Goal: Task Accomplishment & Management: Complete application form

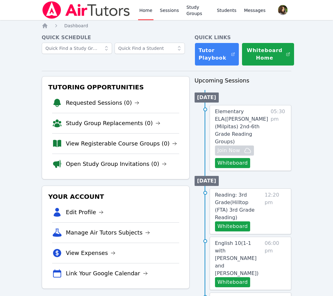
click at [227, 158] on button "Whiteboard" at bounding box center [232, 163] width 35 height 10
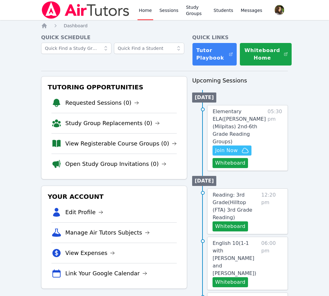
click at [242, 148] on icon "button" at bounding box center [245, 150] width 6 height 5
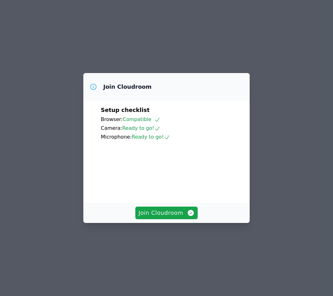
click at [173, 223] on div "Join Cloudroom" at bounding box center [166, 213] width 167 height 20
click at [165, 217] on span "Join Cloudroom" at bounding box center [167, 213] width 56 height 9
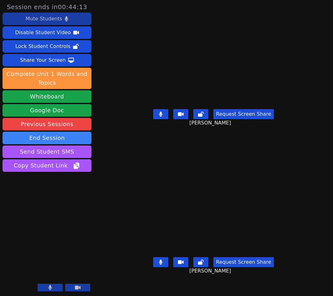
click at [53, 21] on div "Mute Students" at bounding box center [44, 19] width 36 height 10
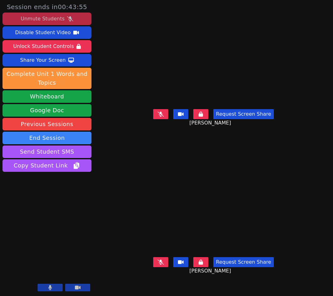
click at [62, 19] on div "Unmute Students" at bounding box center [43, 19] width 44 height 10
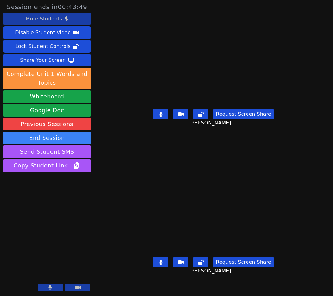
click at [163, 265] on icon at bounding box center [160, 262] width 3 height 5
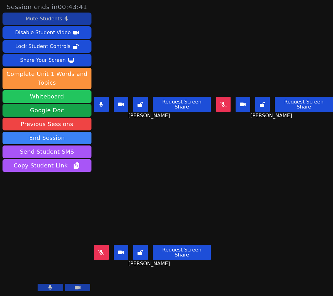
click at [34, 97] on button "Whiteboard" at bounding box center [47, 96] width 89 height 13
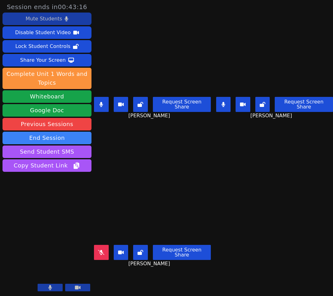
click at [55, 18] on div "Mute Students" at bounding box center [44, 19] width 36 height 10
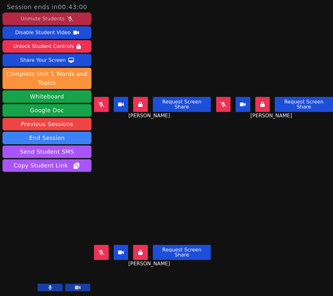
drag, startPoint x: 37, startPoint y: 18, endPoint x: 43, endPoint y: 18, distance: 5.6
click at [43, 18] on div "Unmute Students" at bounding box center [43, 19] width 44 height 10
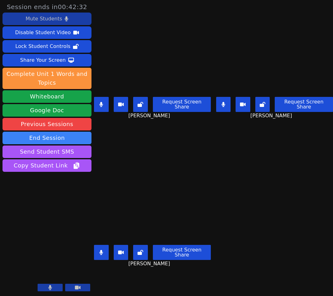
click at [249, 172] on main "Han Nguyen Request Screen Share Han Nguyen Thomas Vo Request Screen Share Thoma…" at bounding box center [213, 148] width 239 height 296
click at [268, 161] on main "Han Nguyen Request Screen Share Han Nguyen Thomas Vo Request Screen Share Thoma…" at bounding box center [213, 148] width 239 height 296
click at [256, 179] on main "Han Nguyen Request Screen Share Han Nguyen Thomas Vo Request Screen Share Thoma…" at bounding box center [213, 148] width 239 height 296
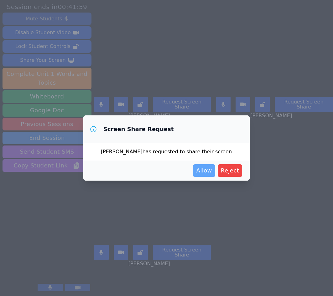
click at [206, 166] on button "Allow" at bounding box center [204, 170] width 22 height 13
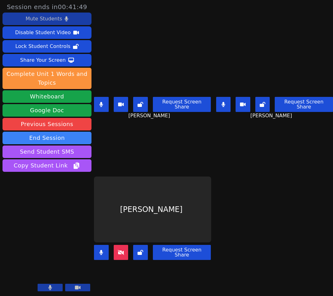
click at [31, 19] on div "Mute Students" at bounding box center [44, 19] width 36 height 10
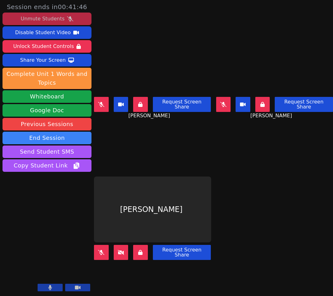
click at [99, 245] on button at bounding box center [101, 252] width 15 height 15
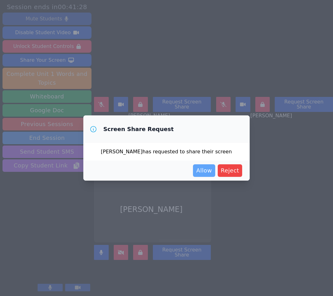
click at [212, 169] on span "Allow" at bounding box center [204, 170] width 16 height 9
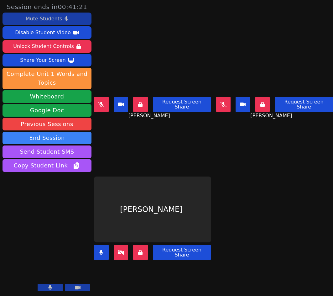
click at [100, 102] on icon at bounding box center [101, 104] width 6 height 5
click at [220, 102] on icon at bounding box center [223, 104] width 6 height 5
click at [245, 129] on div "Thomas Vo Request Screen Share Thomas Vo" at bounding box center [274, 74] width 117 height 148
click at [261, 102] on icon at bounding box center [263, 104] width 4 height 5
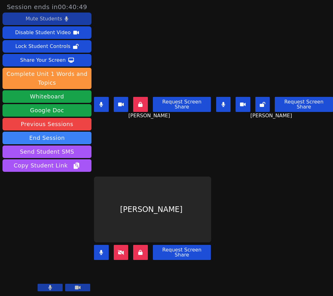
click at [120, 250] on icon at bounding box center [121, 252] width 6 height 5
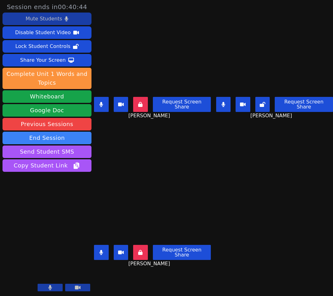
click at [222, 102] on icon at bounding box center [224, 104] width 4 height 5
click at [104, 102] on button at bounding box center [101, 104] width 15 height 15
click at [139, 247] on button at bounding box center [140, 252] width 15 height 15
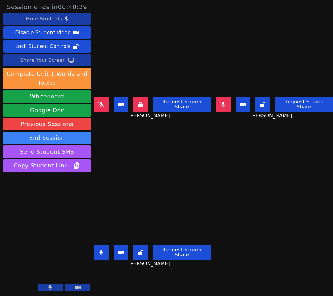
click at [47, 60] on div "Share Your Screen" at bounding box center [43, 60] width 46 height 10
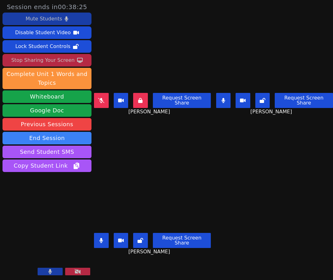
drag, startPoint x: 37, startPoint y: 18, endPoint x: 40, endPoint y: 23, distance: 6.3
click at [37, 18] on div "Mute Students" at bounding box center [44, 19] width 36 height 10
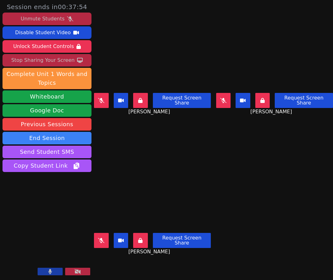
click at [236, 158] on main "Han Nguyen Request Screen Share Han Nguyen Thomas Vo Request Screen Share Thoma…" at bounding box center [213, 140] width 239 height 280
drag, startPoint x: 99, startPoint y: 233, endPoint x: 308, endPoint y: 209, distance: 209.6
click at [100, 238] on icon at bounding box center [101, 240] width 6 height 5
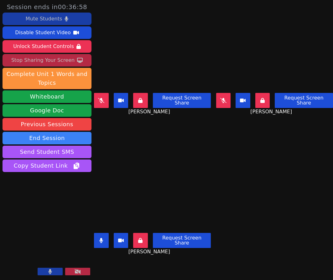
click at [101, 238] on icon at bounding box center [101, 240] width 4 height 5
click at [222, 98] on icon at bounding box center [223, 100] width 6 height 5
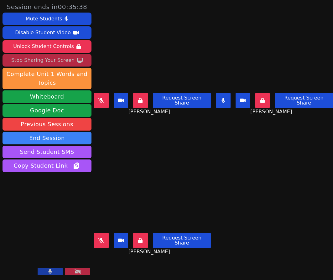
click at [220, 93] on button at bounding box center [223, 100] width 15 height 15
click at [94, 94] on aside "Session ends in 00:35:37 Mute Students Disable Student Video Unlock Student Con…" at bounding box center [47, 140] width 94 height 280
click at [102, 98] on icon at bounding box center [101, 100] width 6 height 5
click at [99, 95] on button at bounding box center [101, 100] width 15 height 15
click at [100, 238] on icon at bounding box center [101, 240] width 6 height 5
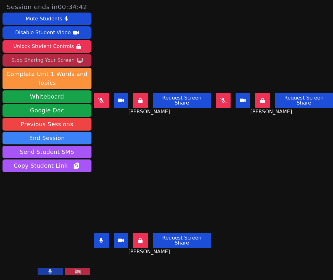
click at [101, 233] on button at bounding box center [101, 240] width 15 height 15
click at [226, 97] on button at bounding box center [223, 100] width 15 height 15
click at [222, 98] on icon at bounding box center [223, 100] width 3 height 5
drag, startPoint x: 98, startPoint y: 236, endPoint x: 152, endPoint y: 219, distance: 55.8
click at [98, 236] on button at bounding box center [101, 240] width 15 height 15
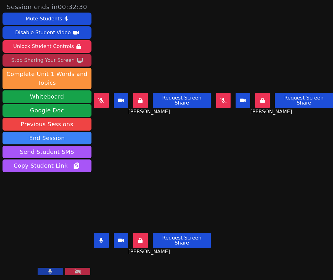
click at [103, 238] on icon at bounding box center [101, 240] width 3 height 5
click at [101, 98] on button at bounding box center [101, 100] width 15 height 15
click at [103, 98] on icon at bounding box center [101, 100] width 4 height 5
click at [216, 97] on button at bounding box center [223, 100] width 15 height 15
click at [100, 238] on icon at bounding box center [101, 240] width 6 height 5
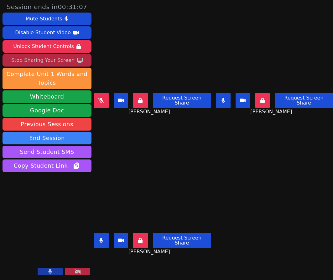
click at [218, 93] on button at bounding box center [223, 100] width 15 height 15
click at [101, 93] on button at bounding box center [101, 100] width 15 height 15
click at [103, 238] on icon at bounding box center [101, 240] width 4 height 5
click at [98, 98] on button at bounding box center [101, 100] width 15 height 15
click at [218, 97] on button at bounding box center [223, 100] width 15 height 15
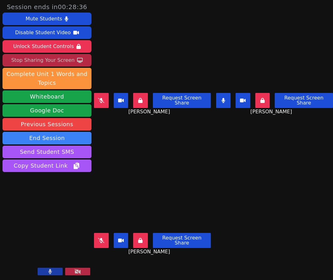
click at [222, 98] on icon at bounding box center [223, 100] width 3 height 5
click at [103, 238] on icon at bounding box center [101, 240] width 6 height 5
drag, startPoint x: 100, startPoint y: 231, endPoint x: 143, endPoint y: 225, distance: 43.5
click at [100, 238] on icon at bounding box center [101, 240] width 4 height 5
click at [222, 98] on icon at bounding box center [223, 100] width 6 height 5
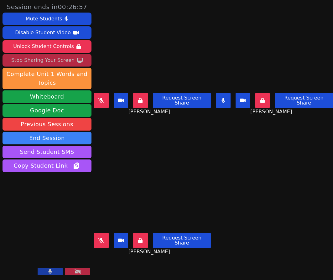
drag, startPoint x: 102, startPoint y: 232, endPoint x: 109, endPoint y: 231, distance: 7.6
click at [103, 238] on icon at bounding box center [101, 240] width 6 height 5
click at [216, 93] on button at bounding box center [223, 100] width 15 height 15
click at [103, 238] on icon at bounding box center [101, 240] width 4 height 5
click at [218, 95] on button at bounding box center [223, 100] width 15 height 15
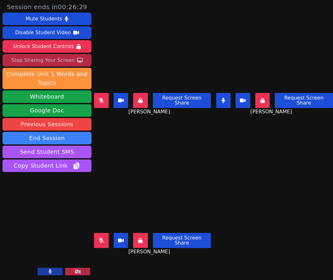
click at [60, 269] on button at bounding box center [50, 272] width 25 height 8
drag, startPoint x: 223, startPoint y: 98, endPoint x: 319, endPoint y: 116, distance: 97.8
click at [225, 98] on button at bounding box center [223, 100] width 15 height 15
click at [101, 238] on icon at bounding box center [101, 240] width 6 height 5
drag, startPoint x: 102, startPoint y: 235, endPoint x: 105, endPoint y: 229, distance: 6.7
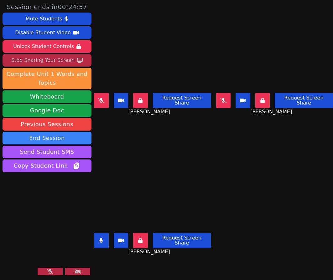
click at [102, 238] on icon at bounding box center [101, 240] width 4 height 5
click at [98, 233] on button at bounding box center [101, 240] width 15 height 15
click at [50, 268] on video at bounding box center [47, 252] width 89 height 50
click at [54, 273] on button at bounding box center [50, 272] width 25 height 8
click at [98, 233] on button at bounding box center [101, 240] width 15 height 15
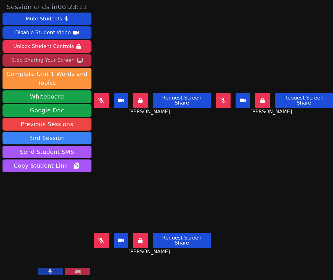
drag, startPoint x: 103, startPoint y: 95, endPoint x: 130, endPoint y: 99, distance: 27.3
click at [103, 98] on icon at bounding box center [101, 100] width 6 height 5
click at [98, 233] on button at bounding box center [101, 240] width 15 height 15
click at [57, 271] on button at bounding box center [50, 272] width 25 height 8
click at [52, 268] on button at bounding box center [50, 272] width 25 height 8
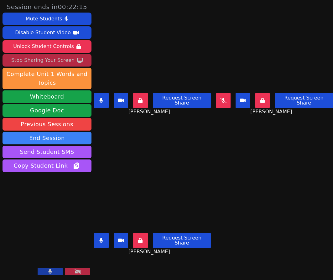
click at [103, 238] on icon at bounding box center [101, 240] width 4 height 5
click at [226, 97] on button at bounding box center [223, 100] width 15 height 15
click at [222, 98] on icon at bounding box center [224, 100] width 4 height 5
drag, startPoint x: 101, startPoint y: 233, endPoint x: 313, endPoint y: 197, distance: 215.4
click at [101, 238] on icon at bounding box center [101, 240] width 6 height 5
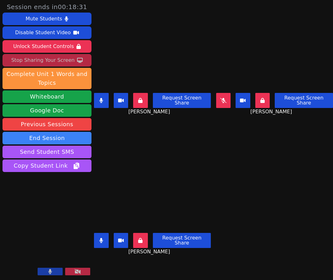
click at [221, 98] on icon at bounding box center [223, 100] width 6 height 5
drag, startPoint x: 103, startPoint y: 232, endPoint x: 168, endPoint y: 222, distance: 65.4
click at [103, 238] on icon at bounding box center [101, 240] width 4 height 5
click at [102, 233] on button at bounding box center [101, 240] width 15 height 15
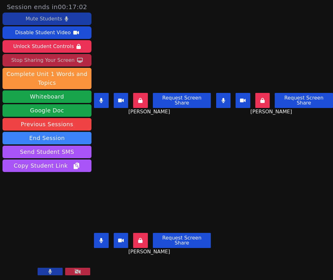
click at [45, 19] on div "Mute Students" at bounding box center [44, 19] width 36 height 10
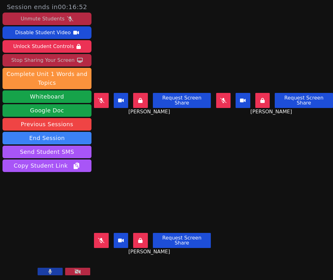
drag, startPoint x: 95, startPoint y: 231, endPoint x: 115, endPoint y: 226, distance: 20.5
click at [98, 233] on button at bounding box center [101, 240] width 15 height 15
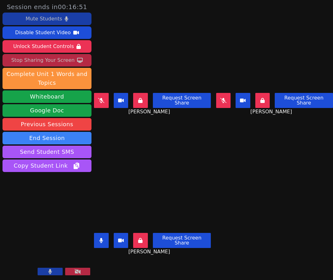
click at [220, 98] on icon at bounding box center [223, 100] width 6 height 5
click at [101, 98] on icon at bounding box center [101, 100] width 6 height 5
click at [222, 98] on icon at bounding box center [223, 100] width 3 height 5
click at [103, 98] on icon at bounding box center [101, 100] width 4 height 5
click at [183, 256] on div "Nicolai Brown Request Screen Share Nicolai Brown" at bounding box center [152, 210] width 117 height 140
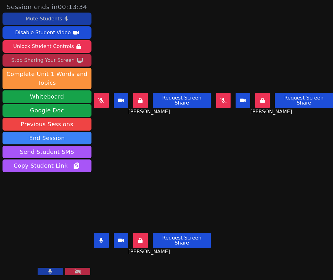
drag, startPoint x: 99, startPoint y: 230, endPoint x: 119, endPoint y: 218, distance: 23.5
click at [99, 233] on button at bounding box center [101, 240] width 15 height 15
drag, startPoint x: 145, startPoint y: 119, endPoint x: 112, endPoint y: 107, distance: 35.1
click at [145, 119] on div "Han Nguyen Request Screen Share Han Nguyen" at bounding box center [152, 70] width 117 height 140
click at [100, 98] on icon at bounding box center [101, 100] width 6 height 5
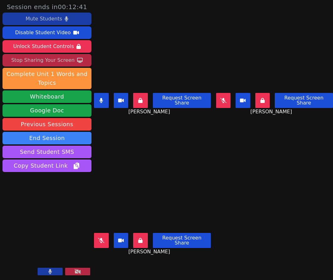
click at [155, 117] on div "Han Nguyen Request Screen Share Han Nguyen" at bounding box center [152, 70] width 117 height 140
click at [102, 99] on button at bounding box center [101, 100] width 15 height 15
click at [228, 97] on button at bounding box center [223, 100] width 15 height 15
click at [102, 238] on icon at bounding box center [101, 240] width 6 height 5
click at [224, 93] on button at bounding box center [223, 100] width 15 height 15
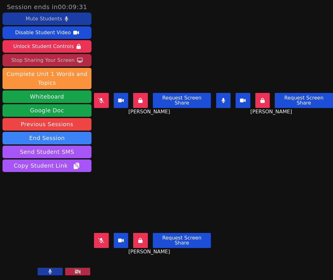
click at [269, 43] on video at bounding box center [274, 57] width 117 height 66
drag, startPoint x: 222, startPoint y: 93, endPoint x: 218, endPoint y: 98, distance: 6.5
click at [222, 93] on button at bounding box center [223, 100] width 15 height 15
drag, startPoint x: 101, startPoint y: 234, endPoint x: 107, endPoint y: 232, distance: 6.8
click at [101, 238] on icon at bounding box center [101, 240] width 6 height 5
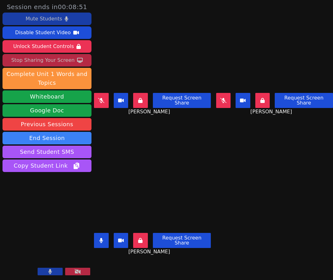
click at [216, 96] on button at bounding box center [223, 100] width 15 height 15
click at [303, 137] on div "Nicolai Brown Request Screen Share Nicolai Brown" at bounding box center [274, 70] width 117 height 140
click at [261, 200] on main "Han Nguyen Request Screen Share Han Nguyen Nicolai Brown Request Screen Share N…" at bounding box center [213, 140] width 239 height 280
click at [253, 172] on main "Han Nguyen Request Screen Share Han Nguyen Nicolai Brown Request Screen Share N…" at bounding box center [213, 140] width 239 height 280
click at [101, 237] on button at bounding box center [101, 240] width 15 height 15
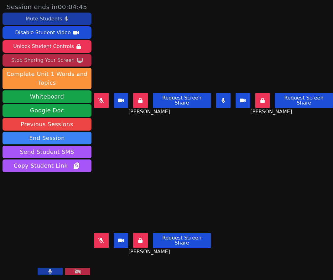
click at [244, 137] on div "Nicolai Brown Request Screen Share Nicolai Brown" at bounding box center [274, 70] width 117 height 140
click at [257, 187] on main "Han Nguyen Request Screen Share Han Nguyen Nicolai Brown Request Screen Share N…" at bounding box center [213, 140] width 239 height 280
click at [242, 172] on main "Han Nguyen Request Screen Share Han Nguyen Nicolai Brown Request Screen Share N…" at bounding box center [213, 140] width 239 height 280
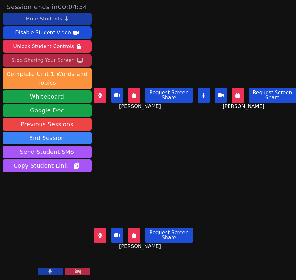
click at [235, 180] on main "Han Nguyen Request Screen Share Han Nguyen Nicolai Brown Request Screen Share N…" at bounding box center [195, 140] width 202 height 280
click at [202, 93] on icon at bounding box center [203, 95] width 3 height 5
click at [97, 88] on button at bounding box center [100, 94] width 12 height 15
click at [96, 90] on button at bounding box center [100, 94] width 12 height 15
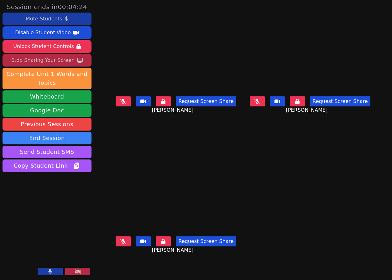
click at [116, 103] on button at bounding box center [123, 101] width 15 height 10
click at [120, 242] on icon at bounding box center [123, 241] width 6 height 5
click at [268, 127] on div "Nicolai Brown Request Screen Share Nicolai Brown" at bounding box center [310, 70] width 129 height 140
click at [305, 106] on button at bounding box center [297, 101] width 15 height 10
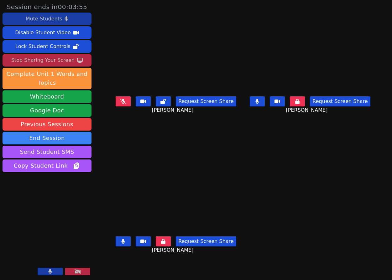
click at [120, 103] on icon at bounding box center [123, 101] width 6 height 5
click at [121, 104] on icon at bounding box center [123, 101] width 4 height 5
click at [120, 104] on icon at bounding box center [123, 101] width 6 height 5
click at [265, 101] on button at bounding box center [257, 101] width 15 height 10
click at [251, 119] on div "Request Screen Share Thomas Vo" at bounding box center [310, 106] width 129 height 25
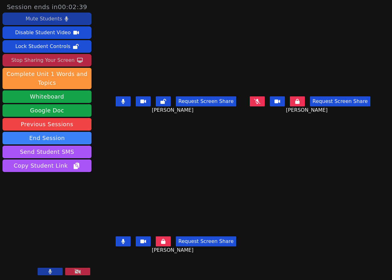
click at [262, 104] on button at bounding box center [257, 101] width 15 height 10
click at [116, 104] on button at bounding box center [123, 101] width 15 height 10
click at [259, 103] on icon at bounding box center [258, 101] width 4 height 5
click at [120, 104] on icon at bounding box center [123, 101] width 6 height 5
click at [261, 104] on icon at bounding box center [257, 101] width 6 height 5
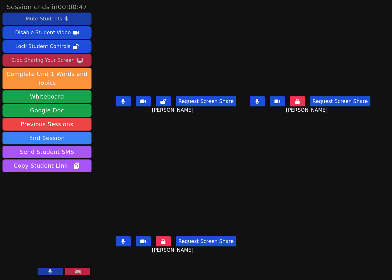
click at [119, 106] on button at bounding box center [123, 101] width 15 height 10
click at [265, 106] on button at bounding box center [257, 101] width 15 height 10
drag, startPoint x: 120, startPoint y: 103, endPoint x: 123, endPoint y: 104, distance: 3.2
click at [120, 103] on icon at bounding box center [123, 101] width 6 height 5
click at [239, 135] on main "Nicolai Brown Request Screen Share Nicolai Brown Thomas Vo Request Screen Share…" at bounding box center [242, 140] width 263 height 280
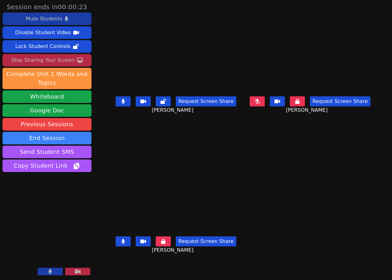
click at [257, 119] on div "Request Screen Share Thomas Vo" at bounding box center [310, 106] width 129 height 25
click at [261, 102] on icon at bounding box center [257, 101] width 6 height 5
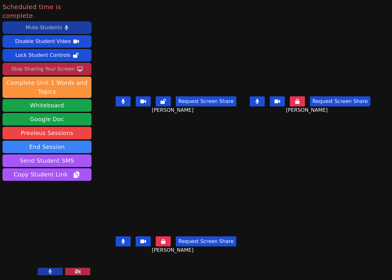
click at [51, 64] on div "Stop Sharing Your Screen" at bounding box center [42, 69] width 63 height 10
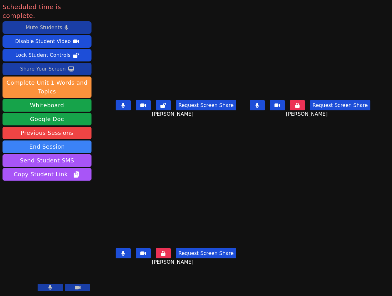
drag, startPoint x: 52, startPoint y: 18, endPoint x: 43, endPoint y: 13, distance: 9.5
click at [52, 23] on div "Mute Students" at bounding box center [44, 28] width 36 height 10
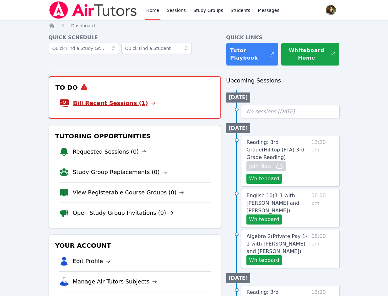
click at [111, 105] on link "Bill Recent Sessions (1)" at bounding box center [114, 103] width 82 height 9
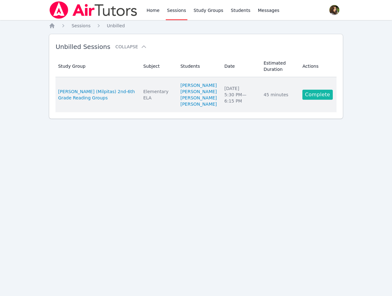
click at [318, 96] on link "Complete" at bounding box center [318, 95] width 30 height 10
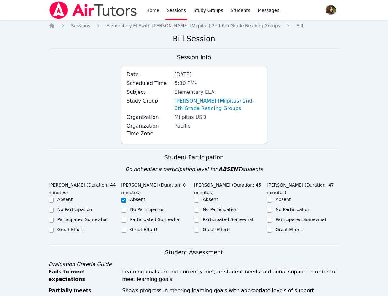
click at [223, 227] on label "Great Effort!" at bounding box center [216, 229] width 27 height 5
click at [199, 228] on input "Great Effort!" at bounding box center [196, 230] width 5 height 5
checkbox input "true"
click at [294, 227] on label "Great Effort!" at bounding box center [288, 229] width 27 height 5
click at [272, 228] on input "Great Effort!" at bounding box center [269, 230] width 5 height 5
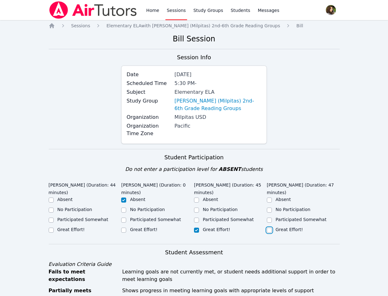
checkbox input "true"
click at [67, 229] on label "Great Effort!" at bounding box center [70, 229] width 27 height 5
click at [54, 229] on input "Great Effort!" at bounding box center [51, 230] width 5 height 5
checkbox input "true"
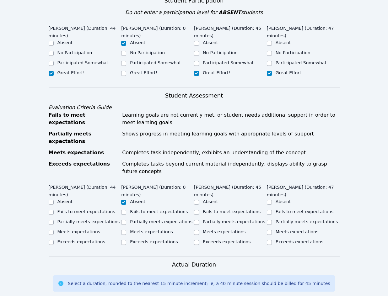
click at [66, 229] on label "Meets expectations" at bounding box center [78, 231] width 43 height 5
click at [54, 230] on input "Meets expectations" at bounding box center [51, 232] width 5 height 5
checkbox input "true"
click at [206, 229] on label "Meets expectations" at bounding box center [224, 231] width 43 height 5
click at [199, 230] on input "Meets expectations" at bounding box center [196, 232] width 5 height 5
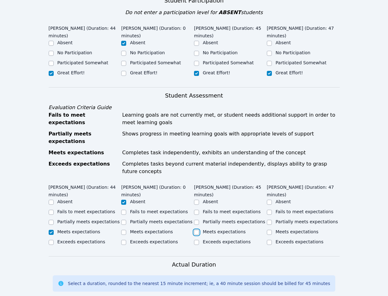
checkbox input "true"
click at [292, 229] on div "Meets expectations" at bounding box center [296, 232] width 43 height 6
click at [291, 229] on label "Meets expectations" at bounding box center [296, 231] width 43 height 5
click at [272, 230] on input "Meets expectations" at bounding box center [269, 232] width 5 height 5
checkbox input "true"
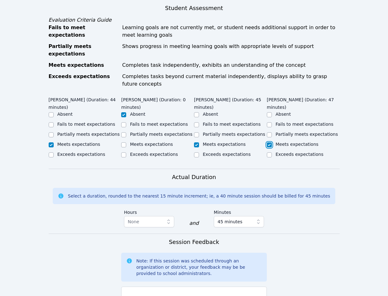
scroll to position [376, 0]
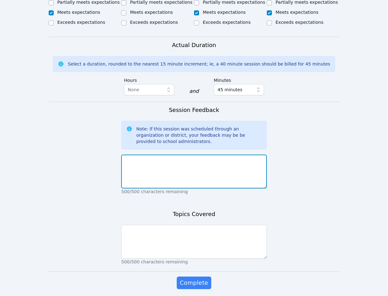
click at [145, 155] on textarea at bounding box center [194, 172] width 146 height 34
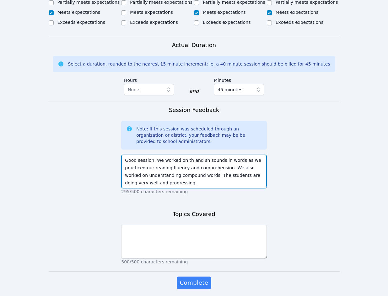
type textarea "Good session. We worked on th and sh sounds in words as we practiced our readin…"
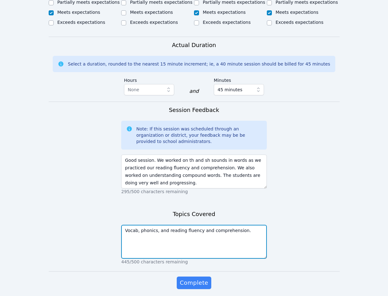
type textarea "Vocab, phonics, and reading fluency and comprehension."
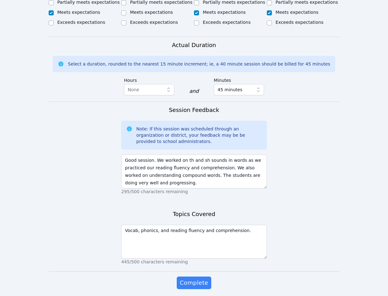
click at [188, 277] on div "Complete" at bounding box center [194, 289] width 146 height 25
click at [189, 277] on button "Complete" at bounding box center [194, 283] width 34 height 13
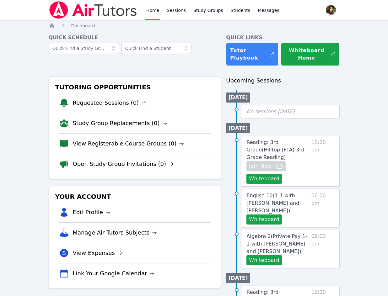
click at [227, 204] on li "English 10 ( 1-1 with Kira Dubovska and Diana Carle ) Whiteboard 06:00 pm" at bounding box center [282, 208] width 113 height 38
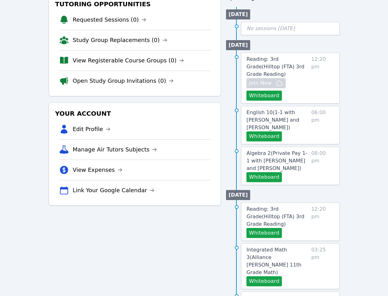
scroll to position [94, 0]
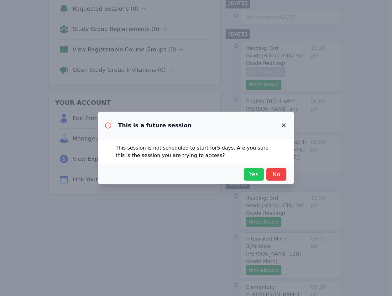
click at [251, 178] on span "Yes" at bounding box center [254, 174] width 14 height 9
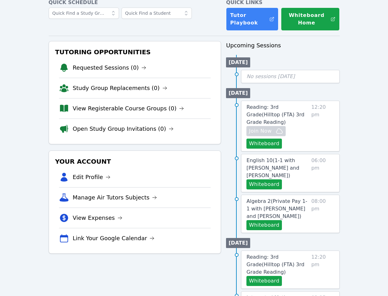
scroll to position [0, 0]
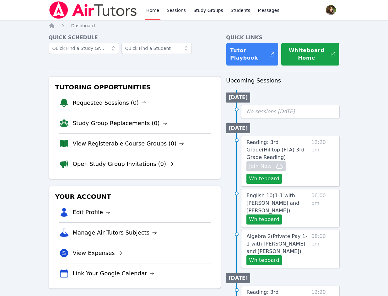
click at [151, 11] on link "Home" at bounding box center [152, 10] width 15 height 20
click at [147, 11] on link "Home" at bounding box center [152, 10] width 15 height 20
